Goal: Navigation & Orientation: Find specific page/section

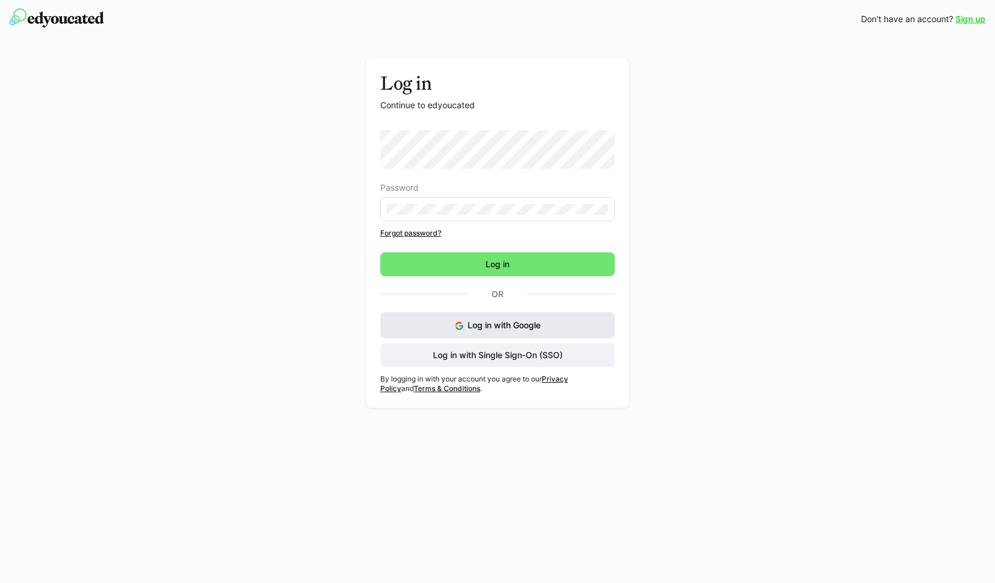
click at [510, 316] on button "Log in with Google" at bounding box center [497, 325] width 235 height 26
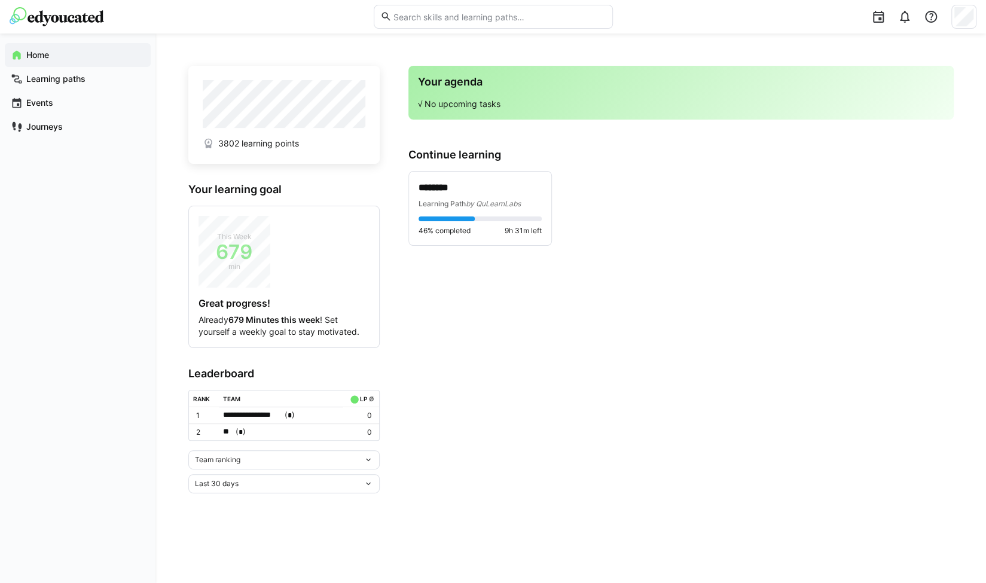
click at [267, 455] on div "Team ranking" at bounding box center [279, 459] width 169 height 8
click at [254, 493] on span "Individual ranking" at bounding box center [283, 501] width 191 height 19
